Goal: Check status: Check status

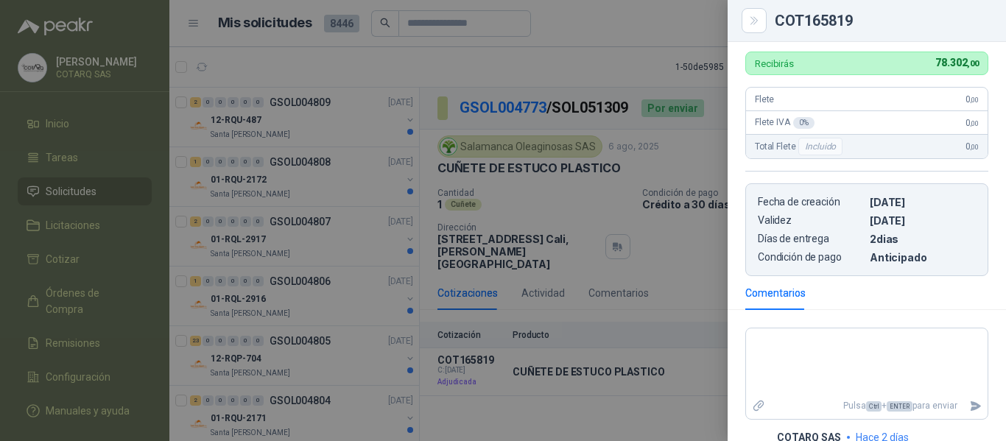
scroll to position [510, 0]
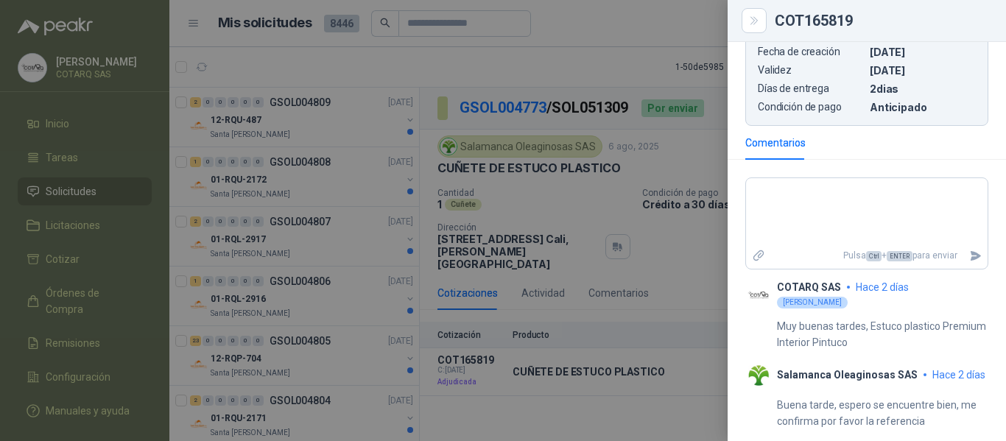
click at [700, 384] on div at bounding box center [503, 220] width 1006 height 441
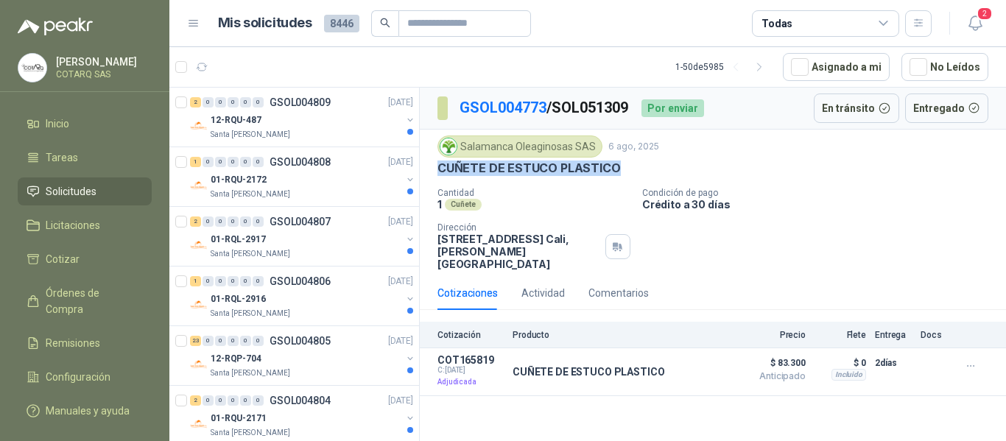
drag, startPoint x: 439, startPoint y: 165, endPoint x: 655, endPoint y: 169, distance: 215.8
click at [655, 169] on div "CUÑETE DE ESTUCO PLASTICO" at bounding box center [712, 168] width 551 height 15
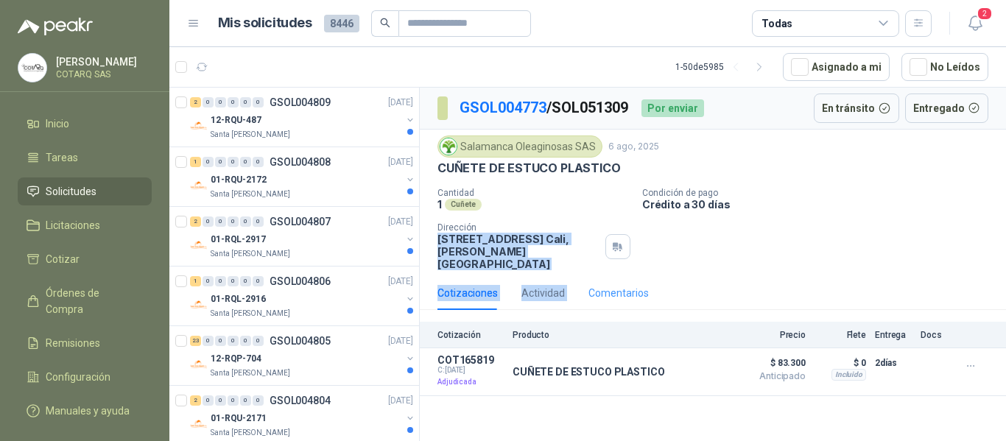
drag, startPoint x: 431, startPoint y: 239, endPoint x: 588, endPoint y: 268, distance: 158.7
click at [588, 268] on div "GSOL004773 / SOL051309 Por enviar En tránsito Entregado Salamanca Oleaginosas S…" at bounding box center [713, 242] width 586 height 308
click at [571, 238] on p "[STREET_ADDRESS][PERSON_NAME]" at bounding box center [518, 252] width 162 height 38
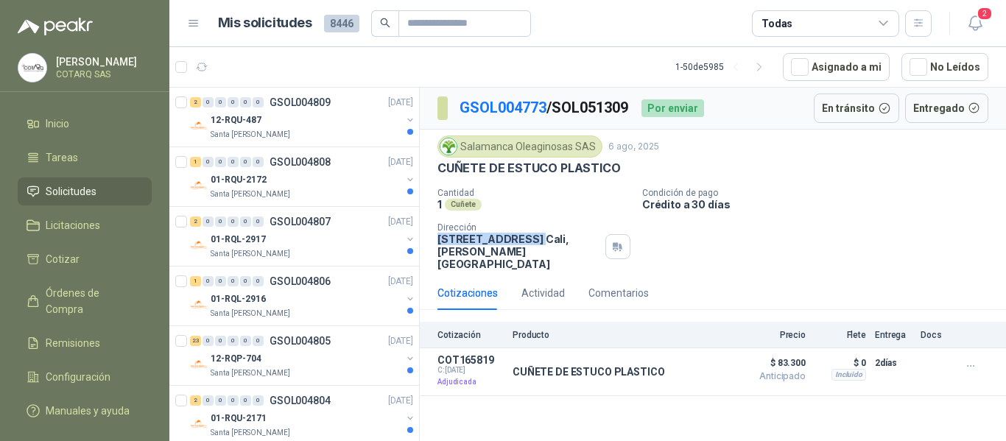
drag, startPoint x: 437, startPoint y: 239, endPoint x: 532, endPoint y: 241, distance: 95.0
click at [532, 241] on p "[STREET_ADDRESS][PERSON_NAME]" at bounding box center [518, 252] width 162 height 38
drag, startPoint x: 638, startPoint y: 194, endPoint x: 794, endPoint y: 211, distance: 157.8
click at [794, 211] on div "Cantidad 1 Cuñete Condición de pago Crédito a 30 días Dirección [STREET_ADDRESS…" at bounding box center [712, 229] width 551 height 82
click at [834, 194] on p "Condición de pago" at bounding box center [821, 193] width 358 height 10
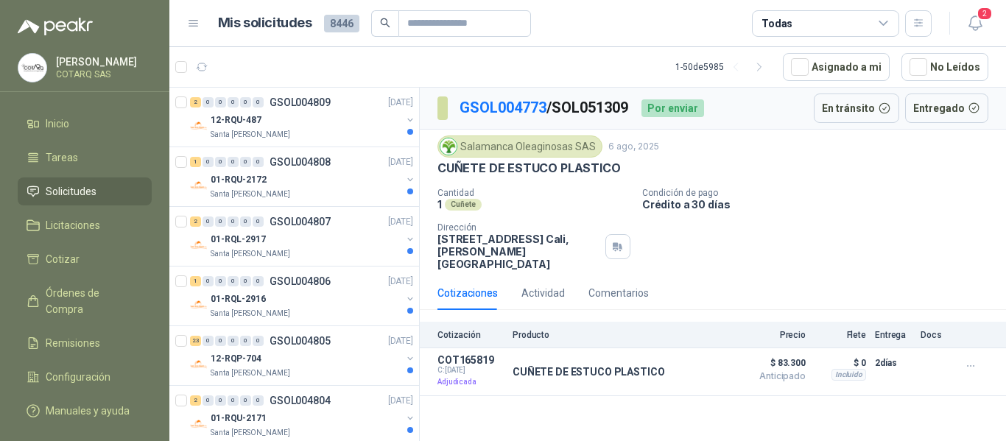
click at [938, 157] on div "Salamanca Oleaginosas SAS [DATE]" at bounding box center [712, 146] width 551 height 22
click at [566, 147] on div "Salamanca Oleaginosas SAS" at bounding box center [519, 146] width 165 height 22
click at [490, 147] on div "Salamanca Oleaginosas SAS" at bounding box center [519, 146] width 165 height 22
click at [491, 148] on div "Salamanca Oleaginosas SAS" at bounding box center [519, 146] width 165 height 22
drag, startPoint x: 437, startPoint y: 241, endPoint x: 529, endPoint y: 241, distance: 92.0
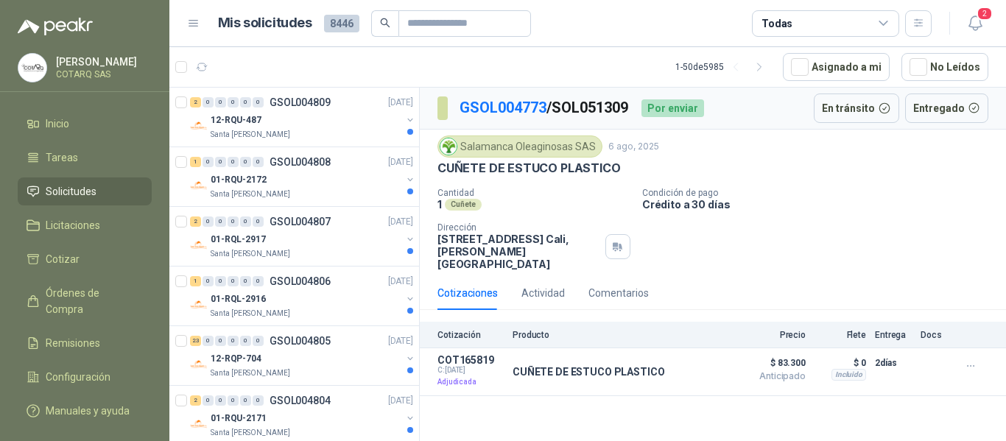
click at [529, 241] on div "Salamanca Oleaginosas SAS [DATE] CUÑETE DE ESTUCO PLASTICO Cantidad 1 Cuñete Co…" at bounding box center [713, 203] width 586 height 147
copy p "[STREET_ADDRESS]"
